Goal: Task Accomplishment & Management: Manage account settings

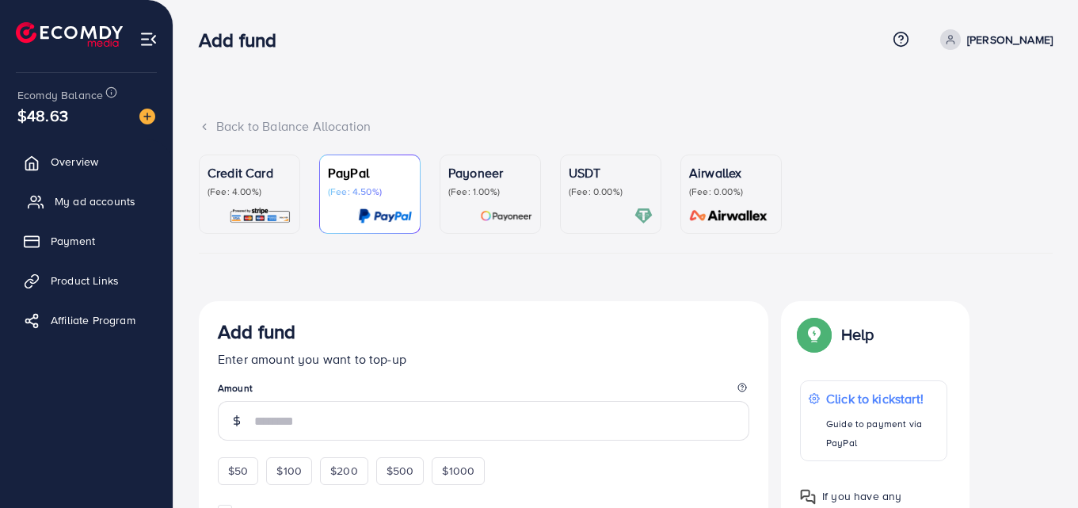
click at [85, 192] on link "My ad accounts" at bounding box center [86, 201] width 149 height 32
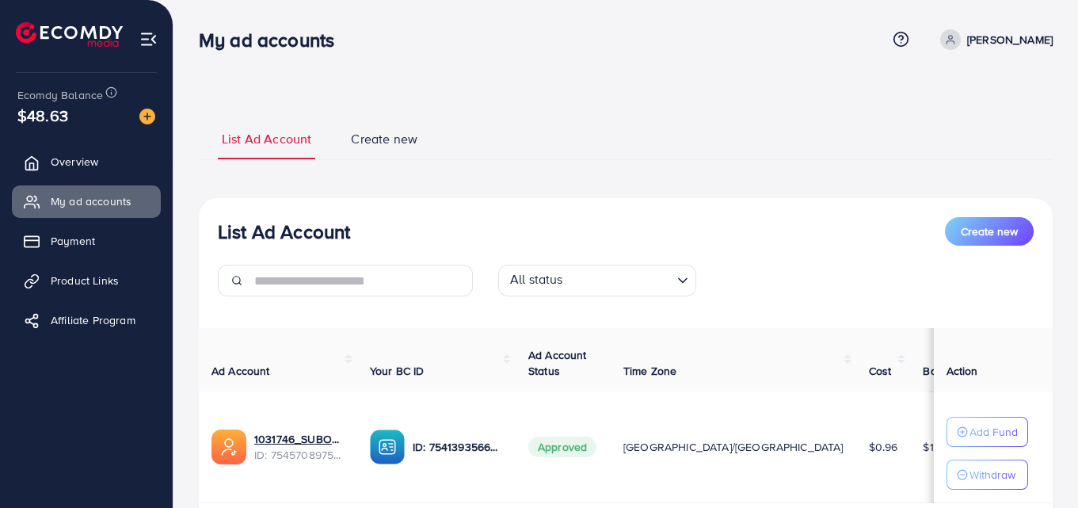
click at [252, 452] on div "1031746_SUBOO_1756872482943 ID: 7545708975233384466" at bounding box center [277, 446] width 133 height 35
click at [260, 463] on div "1031746_SUBOO_1756872482943 ID: 7545708975233384466" at bounding box center [277, 446] width 133 height 35
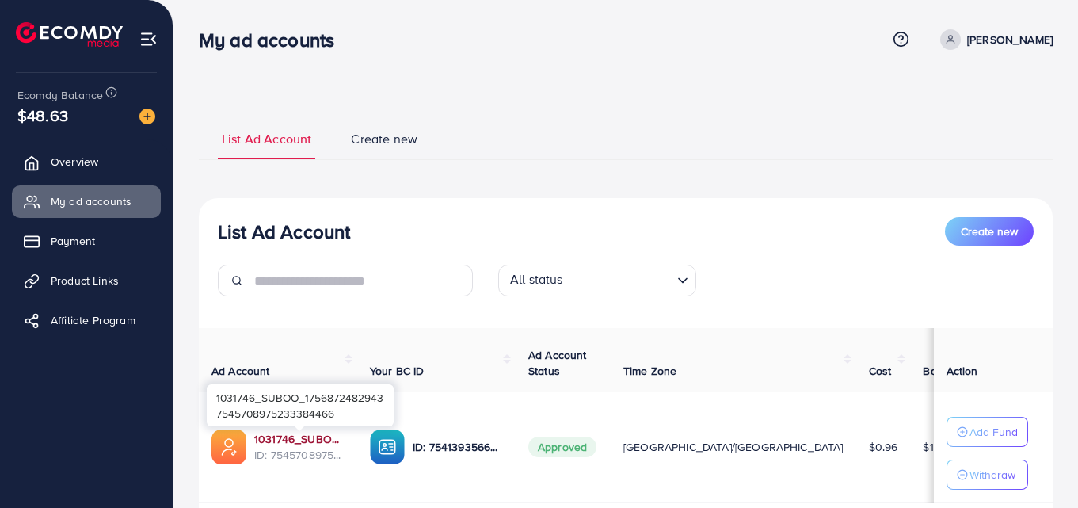
click at [261, 443] on link "1031746_SUBOO_1756872482943" at bounding box center [299, 439] width 90 height 16
click at [261, 437] on link "1031746_SUBOO_1756872482943" at bounding box center [299, 439] width 90 height 16
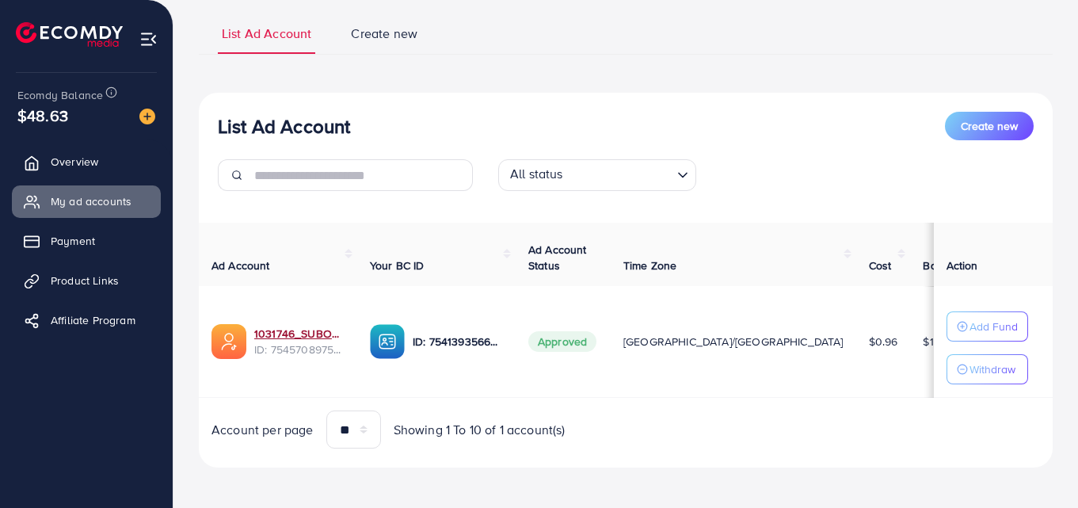
scroll to position [113, 0]
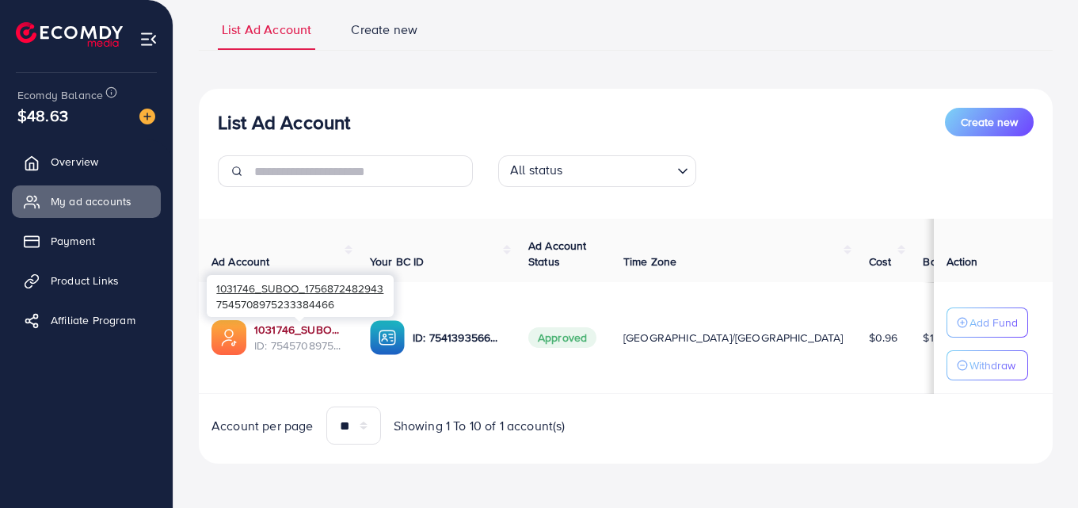
click at [261, 321] on link "1031746_SUBOO_1756872482943" at bounding box center [299, 329] width 90 height 16
